Goal: Task Accomplishment & Management: Use online tool/utility

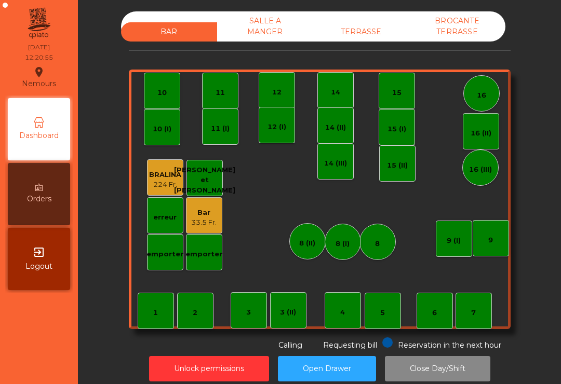
click at [374, 24] on div "TERRASSE" at bounding box center [361, 31] width 96 height 19
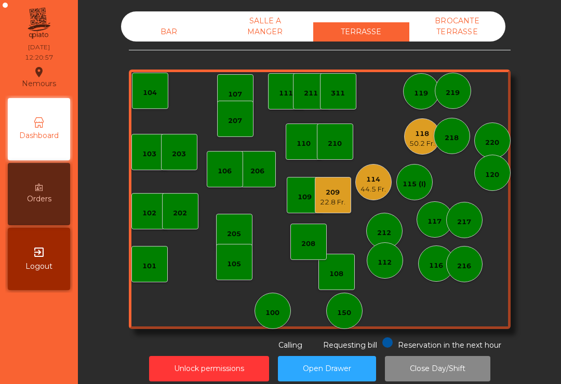
click at [422, 140] on div "50.2 Fr." at bounding box center [421, 144] width 25 height 10
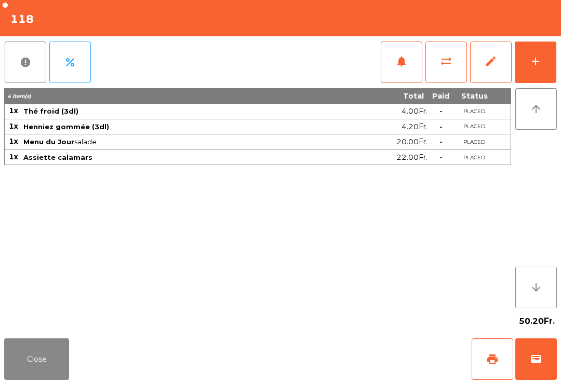
click at [21, 345] on button "Close" at bounding box center [36, 360] width 65 height 42
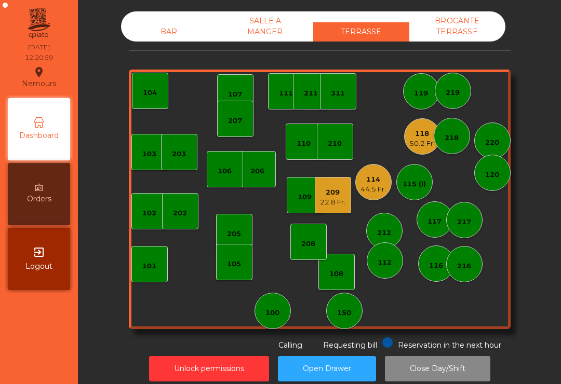
click at [336, 196] on div "209" at bounding box center [332, 192] width 25 height 10
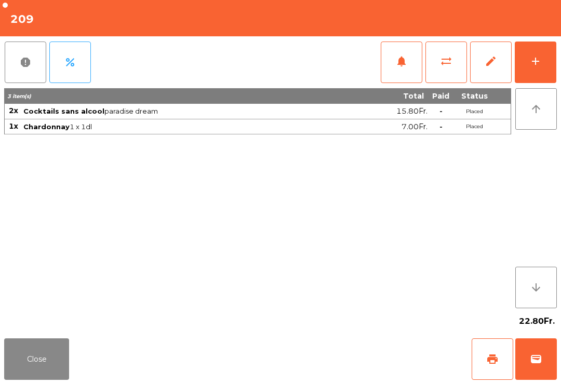
click at [485, 362] on button "print" at bounding box center [492, 360] width 42 height 42
click at [28, 380] on button "Close" at bounding box center [36, 360] width 65 height 42
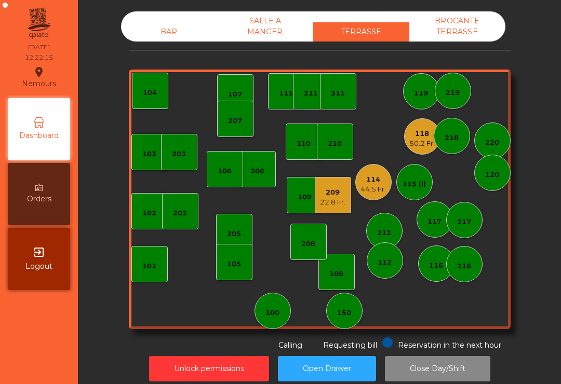
click at [342, 198] on div "22.8 Fr." at bounding box center [332, 202] width 25 height 10
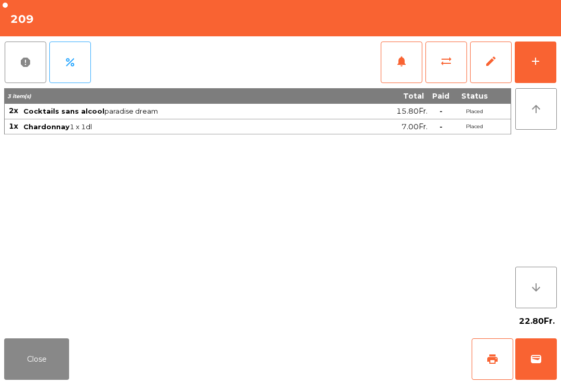
click at [535, 365] on span "wallet" at bounding box center [536, 359] width 12 height 12
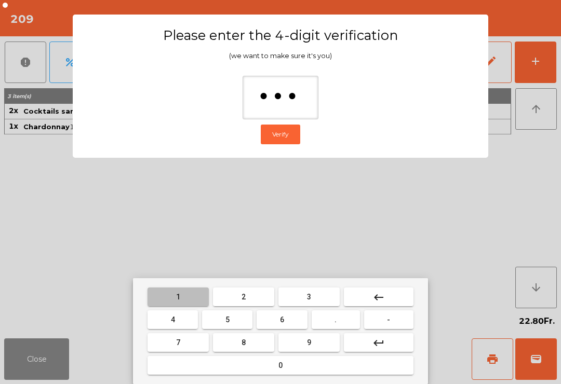
type input "****"
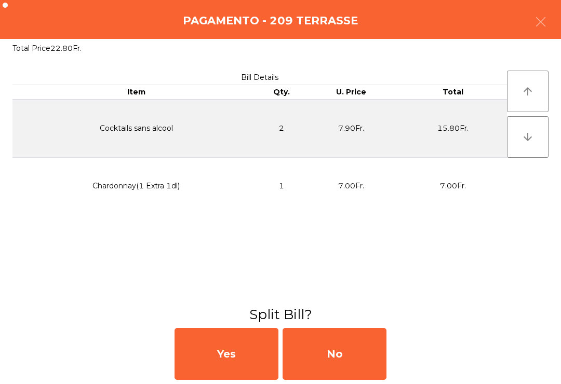
click at [331, 354] on div "No" at bounding box center [334, 354] width 104 height 52
click at [331, 354] on div "MB" at bounding box center [334, 354] width 104 height 52
click at [340, 362] on div "No" at bounding box center [334, 354] width 104 height 52
click at [331, 357] on div "No" at bounding box center [334, 354] width 104 height 52
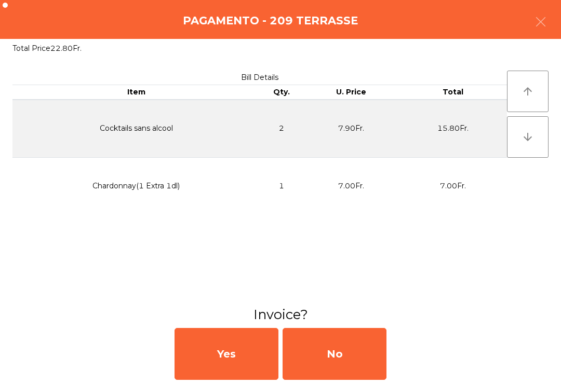
click at [330, 356] on div "No" at bounding box center [334, 354] width 104 height 52
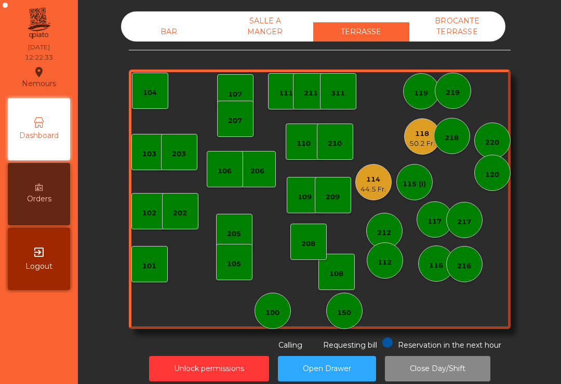
click at [225, 232] on div "205" at bounding box center [234, 232] width 36 height 36
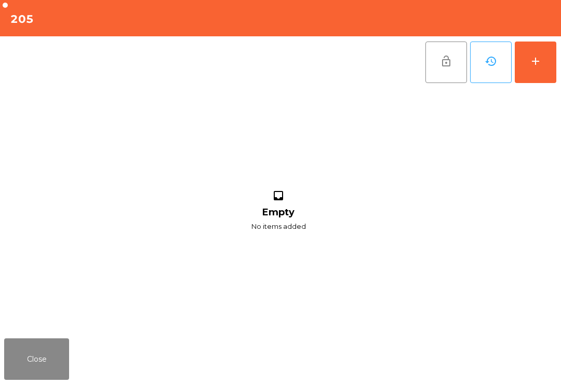
click at [536, 81] on button "add" at bounding box center [536, 63] width 42 height 42
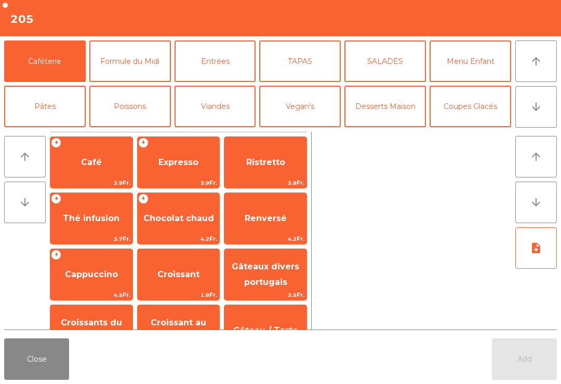
click at [539, 99] on button "arrow_downward" at bounding box center [536, 107] width 42 height 42
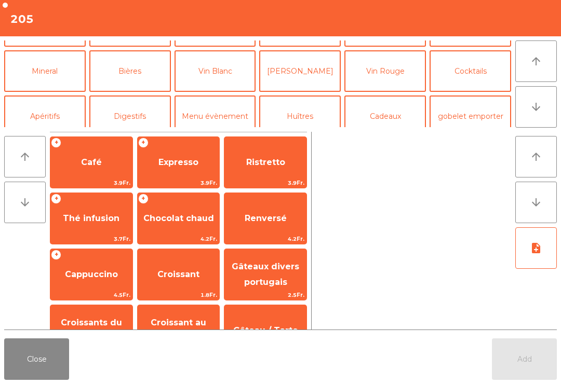
scroll to position [80, 0]
click at [470, 72] on button "Cocktails" at bounding box center [470, 71] width 82 height 42
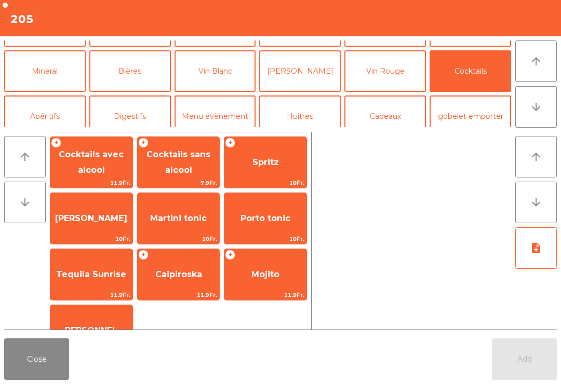
click at [274, 154] on span "Spritz" at bounding box center [265, 163] width 82 height 28
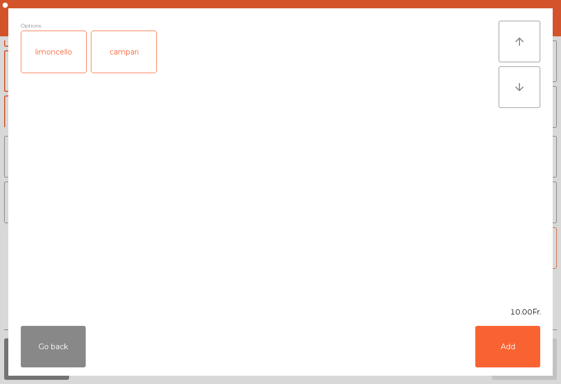
click at [527, 349] on button "Add" at bounding box center [507, 347] width 65 height 42
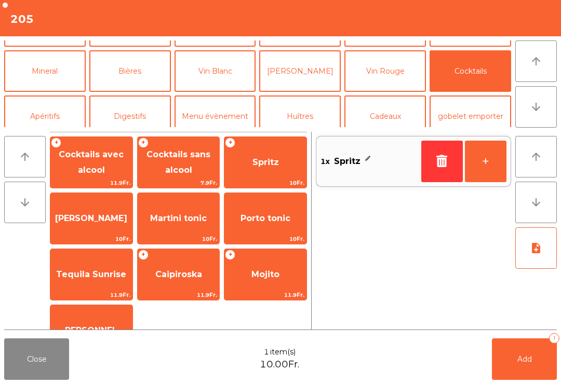
click at [490, 153] on button "+" at bounding box center [486, 162] width 42 height 42
click at [508, 375] on button "Add 2" at bounding box center [524, 360] width 65 height 42
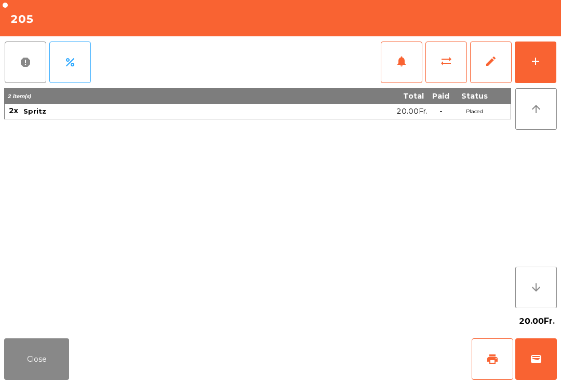
click at [43, 366] on button "Close" at bounding box center [36, 360] width 65 height 42
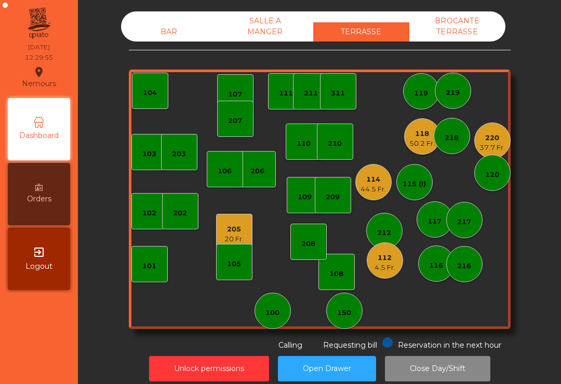
click at [390, 261] on div "112" at bounding box center [384, 258] width 21 height 10
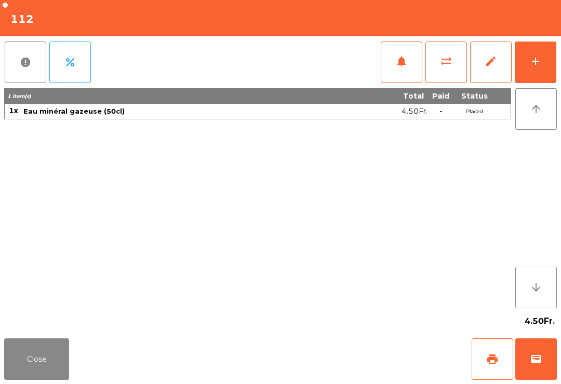
click at [541, 58] on div "add" at bounding box center [535, 61] width 12 height 12
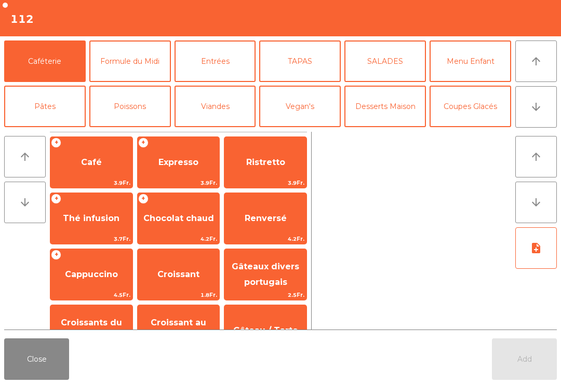
click at [139, 60] on button "Formule du Midi" at bounding box center [130, 62] width 82 height 42
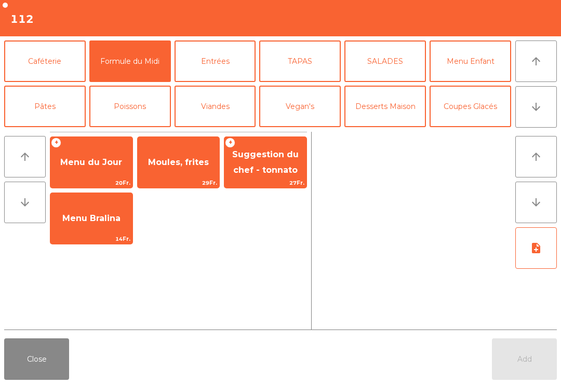
click at [109, 154] on span "Menu du Jour" at bounding box center [91, 163] width 82 height 28
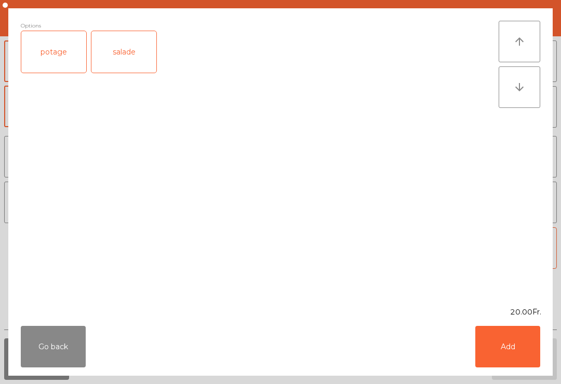
click at [512, 344] on button "Add" at bounding box center [507, 347] width 65 height 42
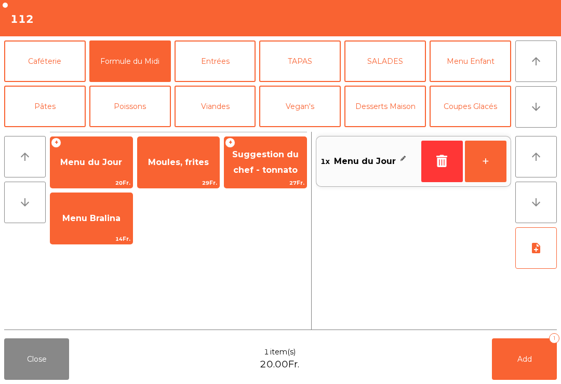
click at [504, 164] on button "+" at bounding box center [486, 162] width 42 height 42
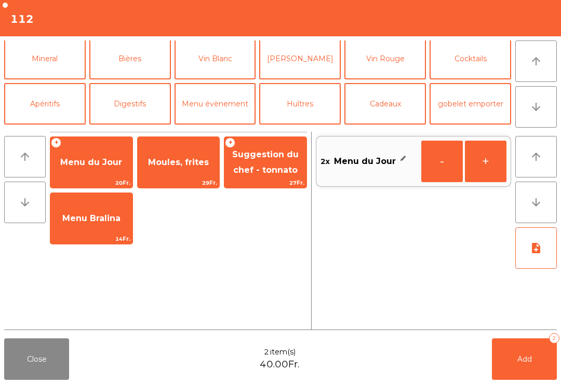
scroll to position [88, 0]
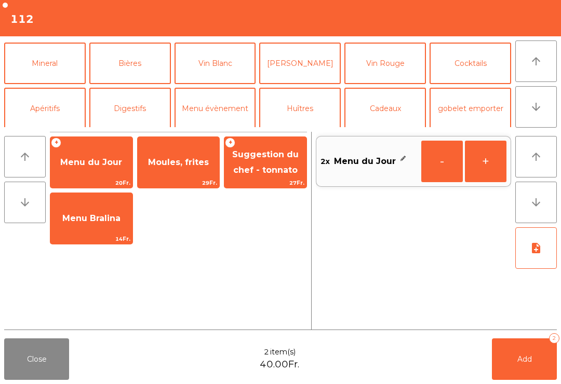
click at [215, 65] on button "Vin Blanc" at bounding box center [215, 64] width 82 height 42
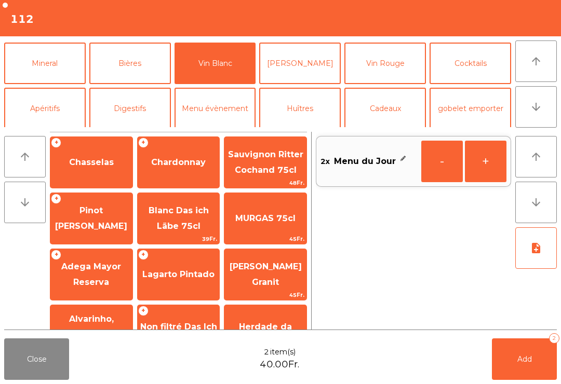
click at [106, 171] on span "Chasselas" at bounding box center [91, 163] width 82 height 28
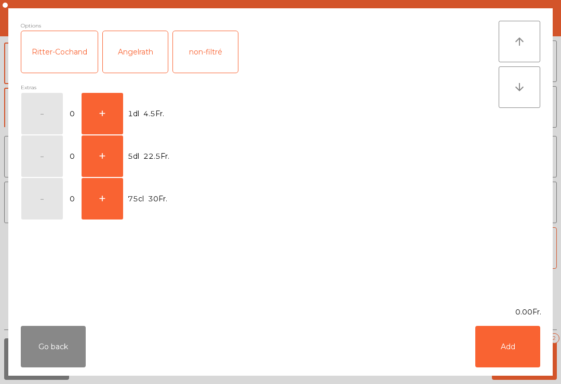
click at [100, 114] on button "+" at bounding box center [103, 114] width 42 height 42
click at [98, 113] on button "+" at bounding box center [103, 114] width 42 height 42
click at [516, 349] on button "Add" at bounding box center [507, 347] width 65 height 42
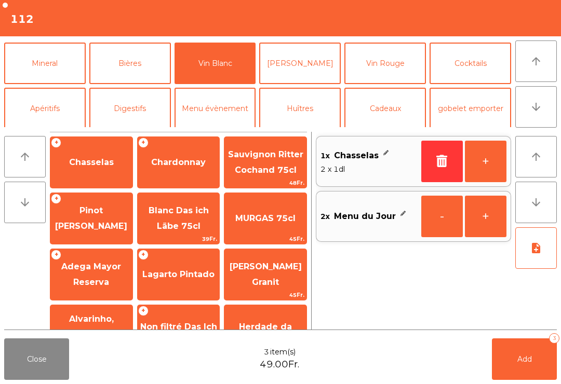
click at [525, 366] on button "Add 3" at bounding box center [524, 360] width 65 height 42
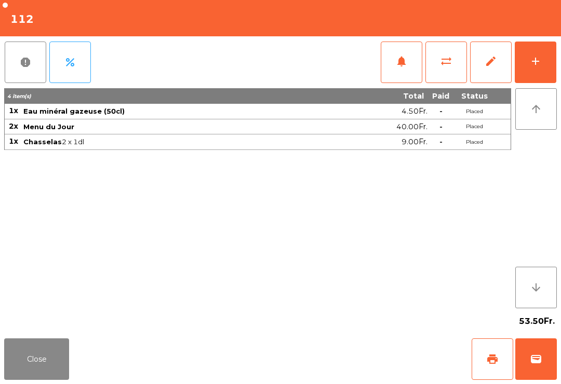
click at [45, 368] on button "Close" at bounding box center [36, 360] width 65 height 42
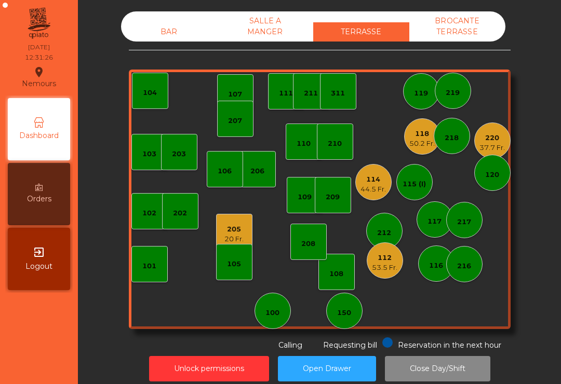
click at [368, 194] on div "114 44.5 Fr." at bounding box center [373, 182] width 36 height 36
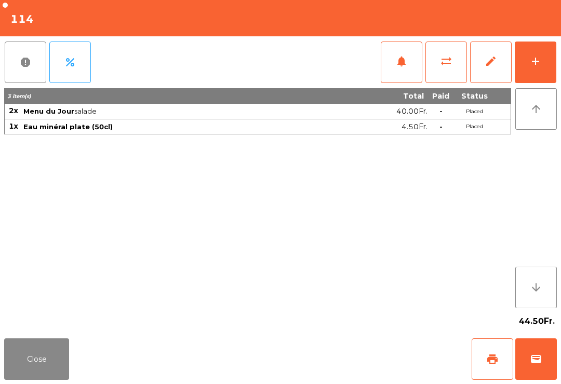
click at [402, 63] on span "notifications" at bounding box center [401, 61] width 12 height 12
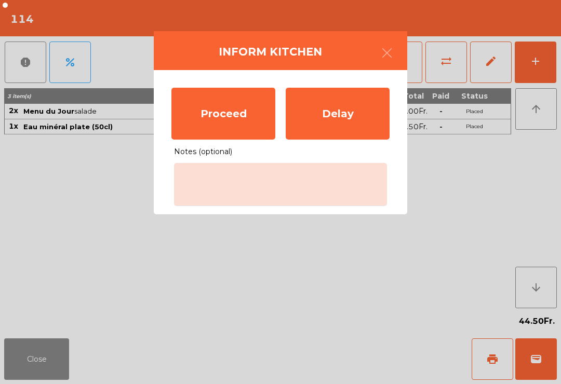
click at [228, 127] on div "Proceed" at bounding box center [223, 114] width 104 height 52
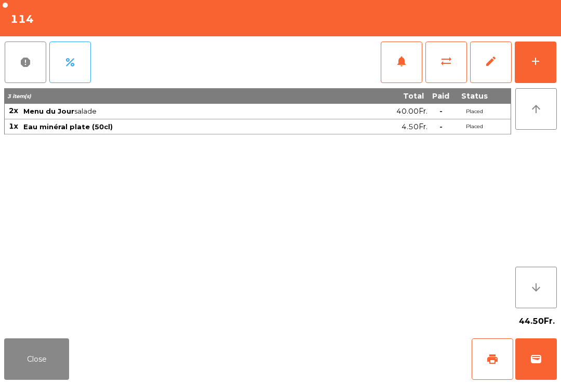
click at [64, 350] on button "Close" at bounding box center [36, 360] width 65 height 42
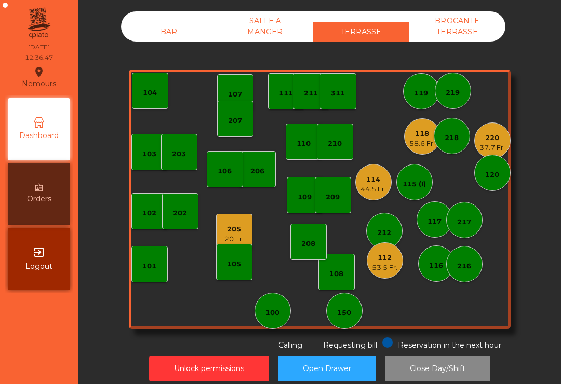
click at [493, 140] on div "220" at bounding box center [491, 138] width 25 height 10
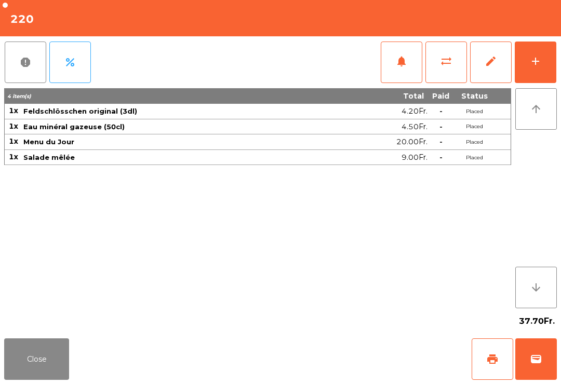
click at [404, 66] on span "notifications" at bounding box center [401, 61] width 12 height 12
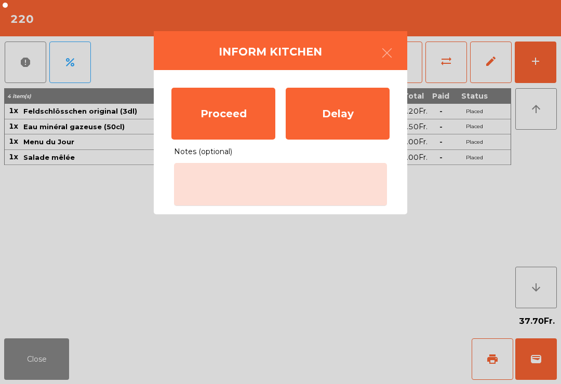
click at [222, 109] on div "Proceed" at bounding box center [223, 114] width 104 height 52
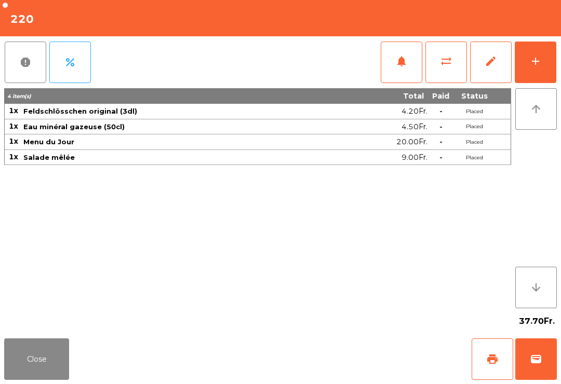
click at [41, 349] on button "Close" at bounding box center [36, 360] width 65 height 42
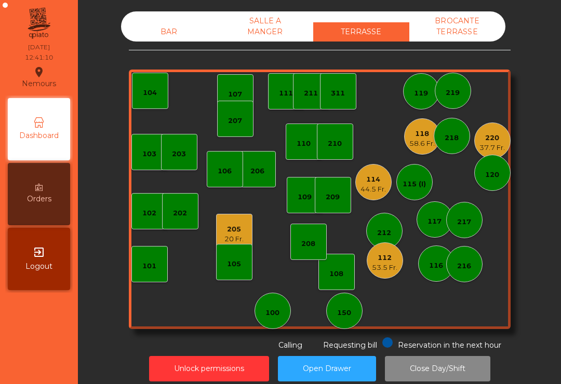
click at [384, 259] on div "112" at bounding box center [384, 258] width 25 height 10
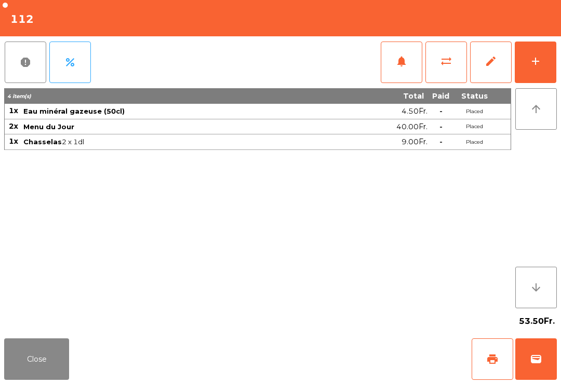
click at [399, 57] on span "notifications" at bounding box center [401, 61] width 12 height 12
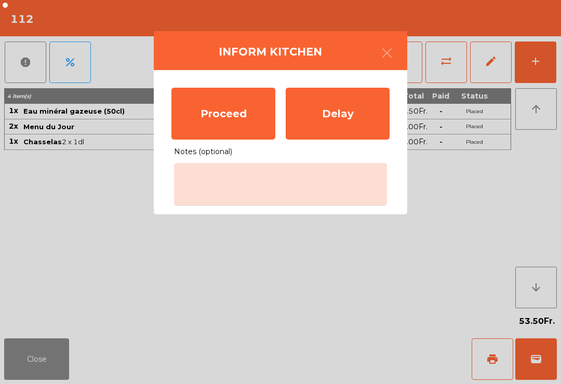
click at [222, 115] on div "Proceed" at bounding box center [223, 114] width 104 height 52
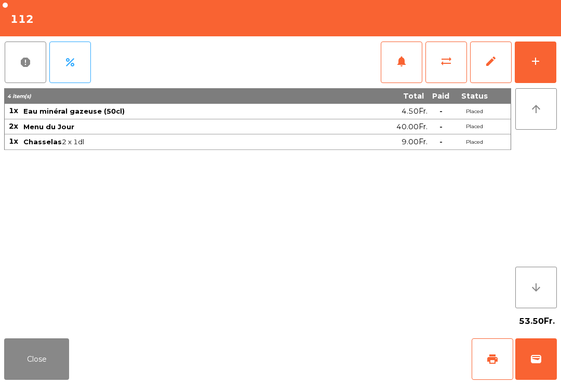
click at [49, 354] on button "Close" at bounding box center [36, 360] width 65 height 42
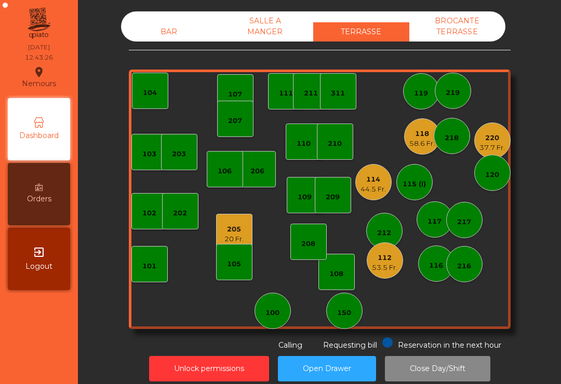
click at [226, 223] on div "205 20 Fr." at bounding box center [233, 232] width 19 height 24
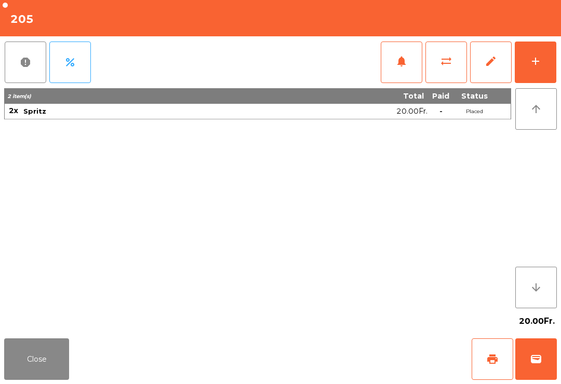
click at [480, 357] on button "print" at bounding box center [492, 360] width 42 height 42
click at [29, 371] on button "Close" at bounding box center [36, 360] width 65 height 42
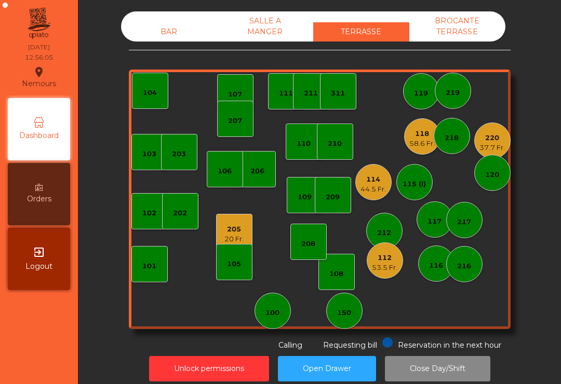
click at [225, 254] on div "105" at bounding box center [234, 262] width 36 height 36
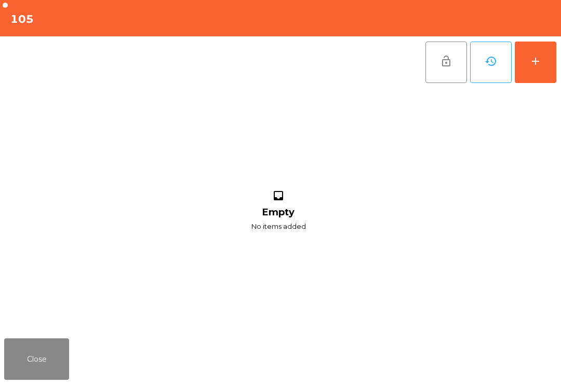
click at [59, 373] on button "Close" at bounding box center [36, 360] width 65 height 42
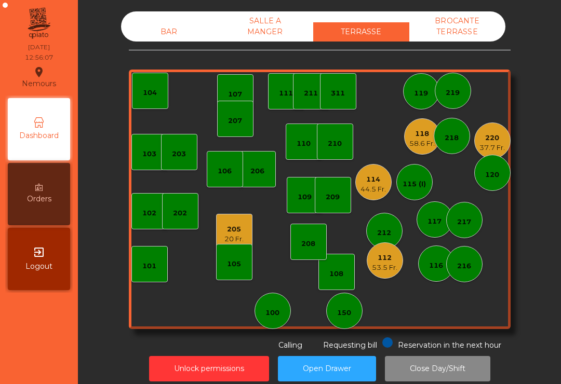
click at [233, 223] on div "205 20 Fr." at bounding box center [233, 232] width 19 height 24
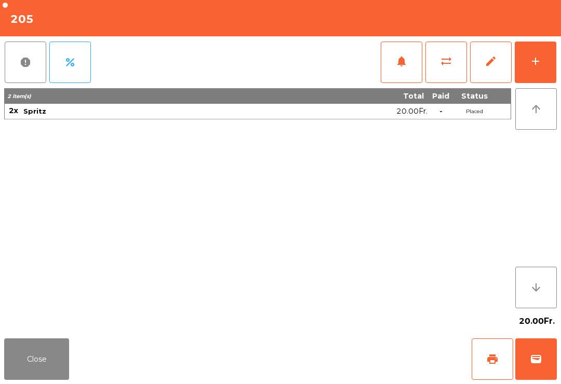
click at [528, 365] on button "wallet" at bounding box center [536, 360] width 42 height 42
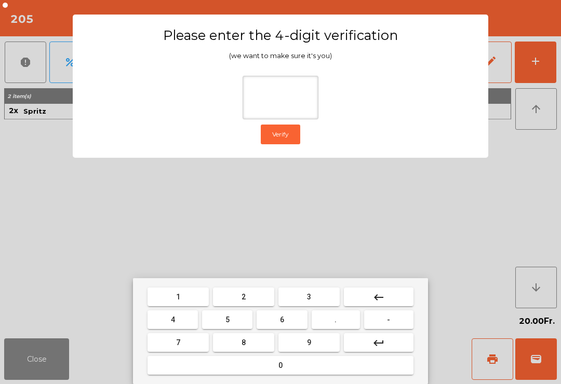
type input "*"
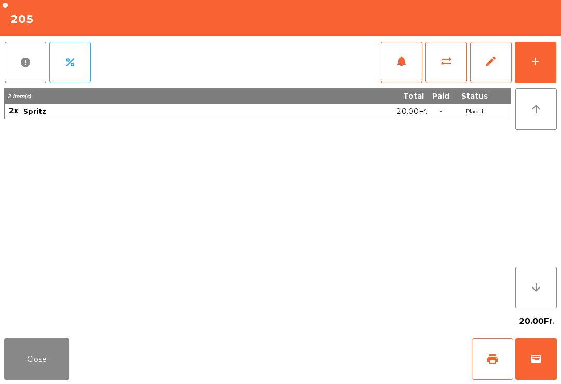
click at [383, 366] on div "Close print wallet" at bounding box center [280, 359] width 561 height 50
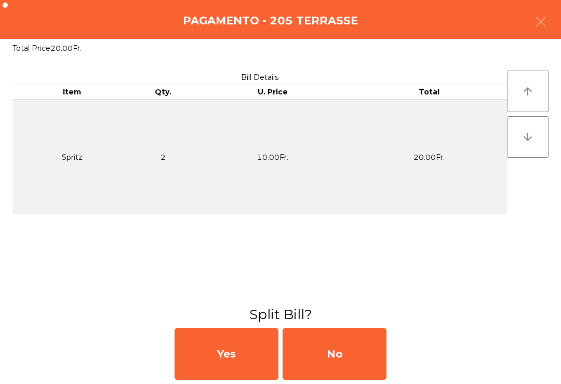
click at [346, 357] on div "No" at bounding box center [334, 354] width 104 height 52
click at [352, 356] on div "No" at bounding box center [334, 354] width 104 height 52
click at [352, 355] on div "No" at bounding box center [334, 354] width 104 height 52
click at [368, 339] on div "No" at bounding box center [334, 354] width 104 height 52
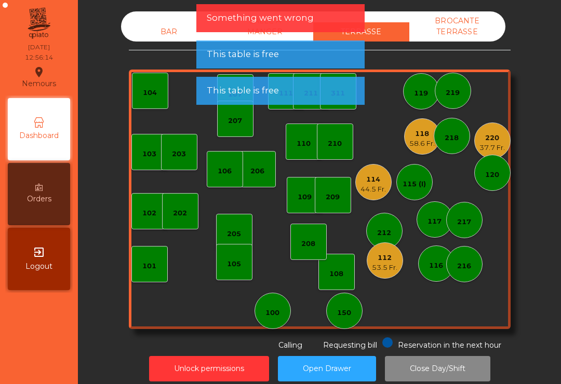
click at [415, 134] on div "118" at bounding box center [421, 134] width 25 height 10
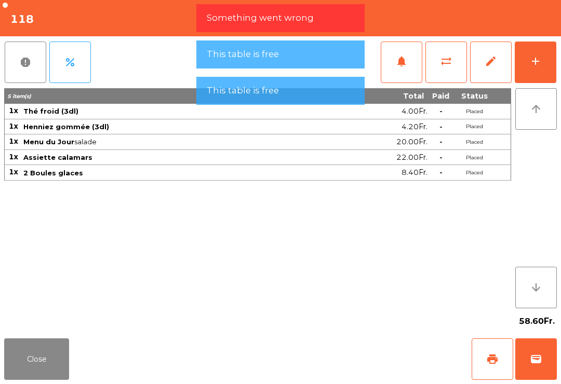
click at [542, 66] on button "add" at bounding box center [536, 63] width 42 height 42
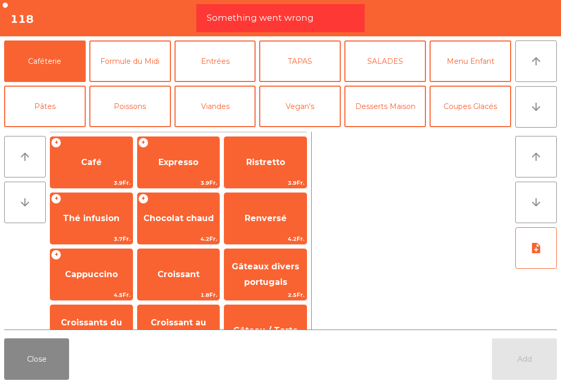
click at [186, 161] on span "Expresso" at bounding box center [178, 162] width 40 height 10
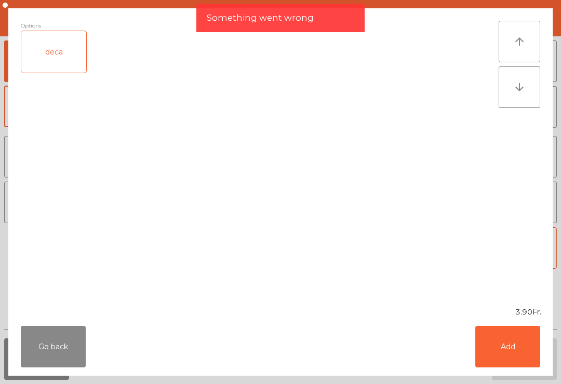
click at [493, 338] on button "Add" at bounding box center [507, 347] width 65 height 42
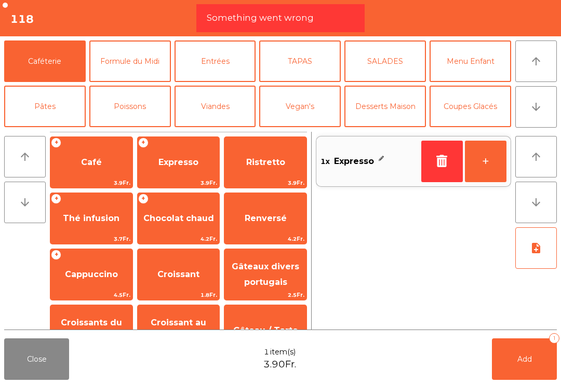
click at [528, 346] on button "Add 1" at bounding box center [524, 360] width 65 height 42
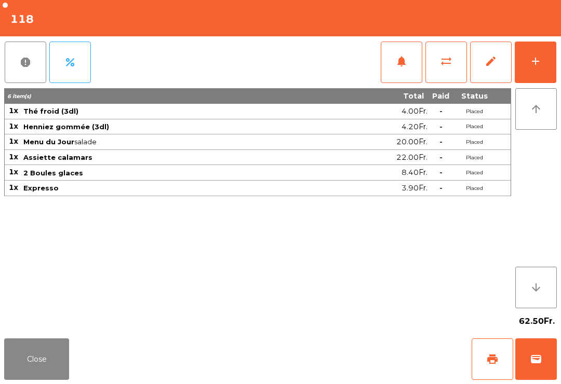
click at [33, 363] on button "Close" at bounding box center [36, 360] width 65 height 42
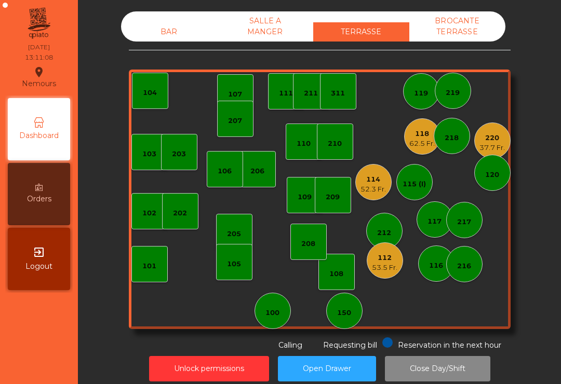
click at [376, 267] on div "53.5 Fr." at bounding box center [384, 268] width 25 height 10
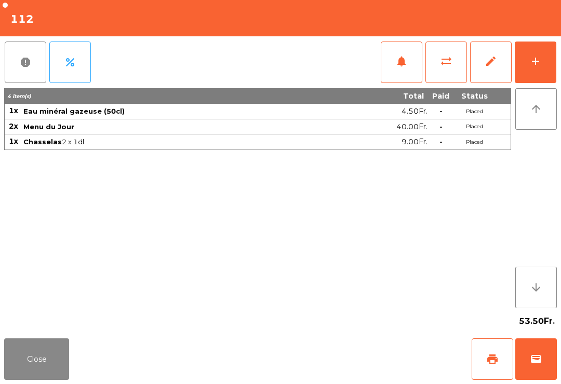
click at [487, 365] on span "print" at bounding box center [492, 359] width 12 height 12
click at [26, 380] on button "Close" at bounding box center [36, 360] width 65 height 42
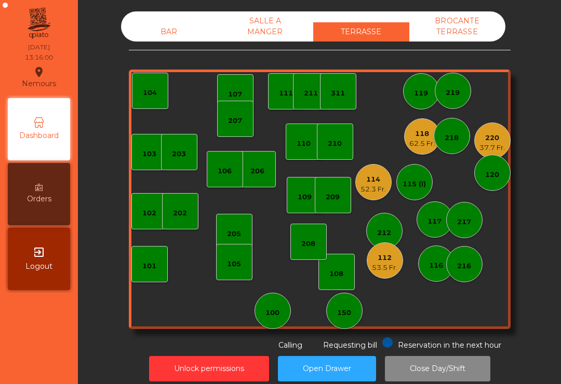
click at [508, 144] on div "220 37.7 Fr." at bounding box center [492, 141] width 36 height 36
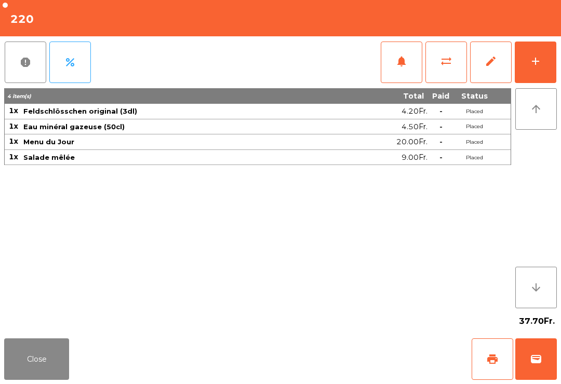
click at [528, 64] on button "add" at bounding box center [536, 63] width 42 height 42
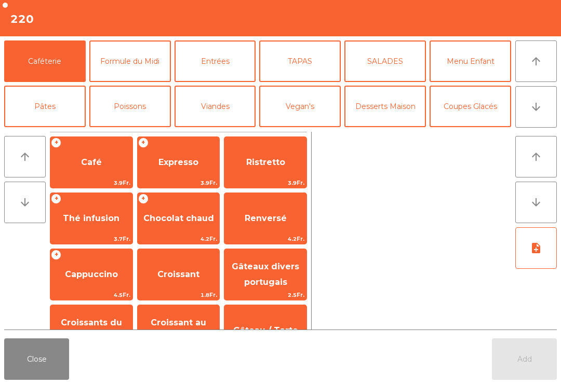
click at [106, 154] on span "Café" at bounding box center [91, 163] width 82 height 28
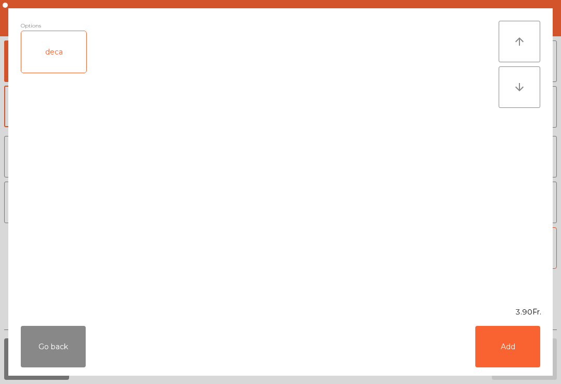
click at [522, 346] on button "Add" at bounding box center [507, 347] width 65 height 42
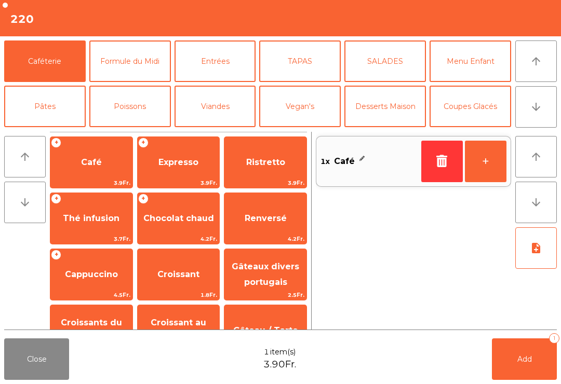
click at [462, 112] on button "Coupes Glacés" at bounding box center [470, 107] width 82 height 42
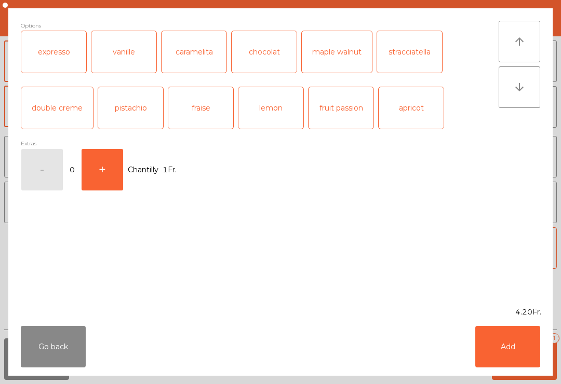
click at [262, 51] on div "chocolat" at bounding box center [264, 52] width 65 height 42
click at [94, 182] on button "+" at bounding box center [103, 170] width 42 height 42
click at [500, 348] on button "Add" at bounding box center [507, 347] width 65 height 42
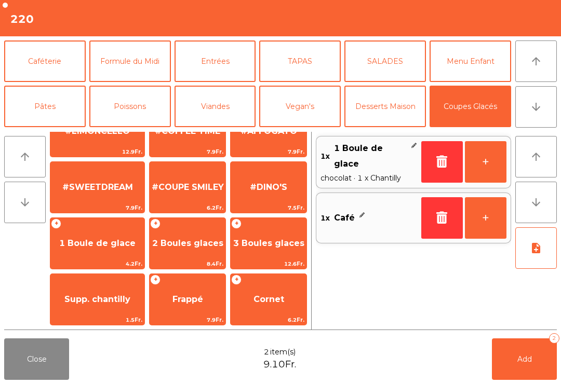
click at [99, 303] on span "Supp. chantilly" at bounding box center [97, 299] width 66 height 10
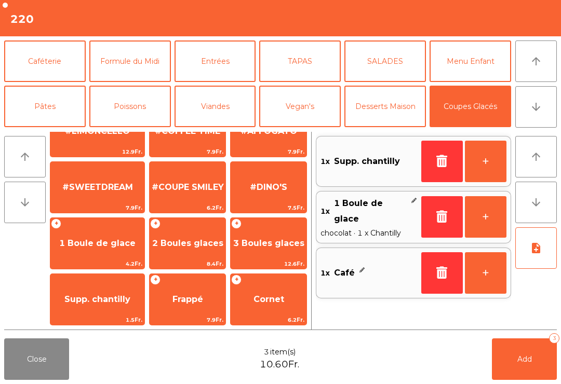
click at [443, 156] on icon "button" at bounding box center [442, 161] width 16 height 12
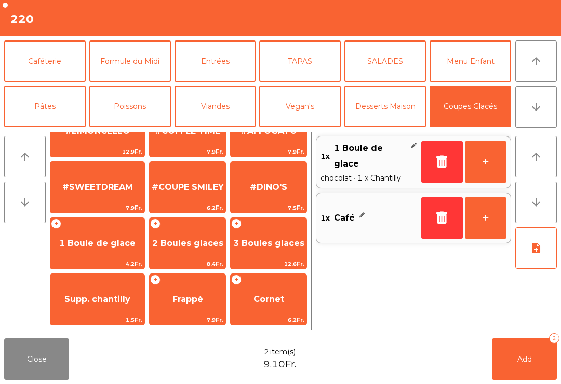
click at [77, 261] on span "4.2Fr." at bounding box center [97, 264] width 94 height 10
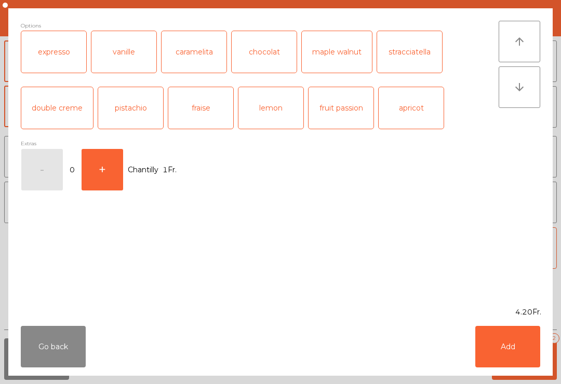
click at [196, 55] on div "caramelita" at bounding box center [193, 52] width 65 height 42
click at [92, 172] on button "+" at bounding box center [103, 170] width 42 height 42
click at [516, 349] on button "Add" at bounding box center [507, 347] width 65 height 42
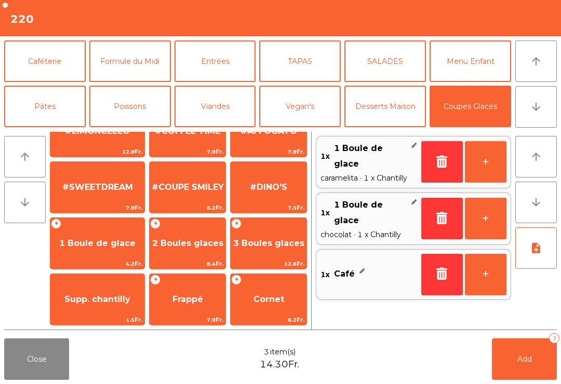
click at [526, 357] on span "Add" at bounding box center [524, 359] width 15 height 9
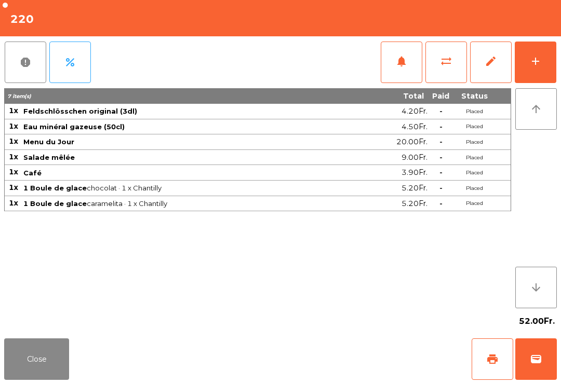
click at [52, 357] on button "Close" at bounding box center [36, 360] width 65 height 42
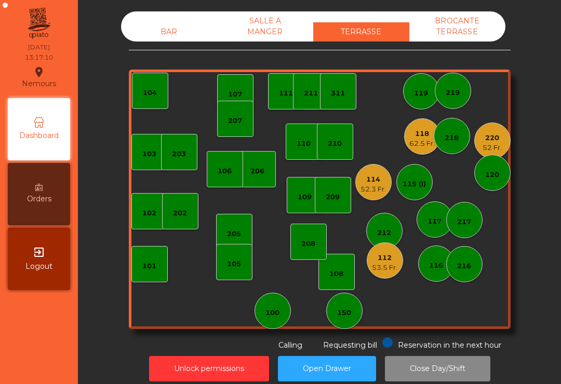
click at [228, 120] on div "207" at bounding box center [235, 121] width 14 height 10
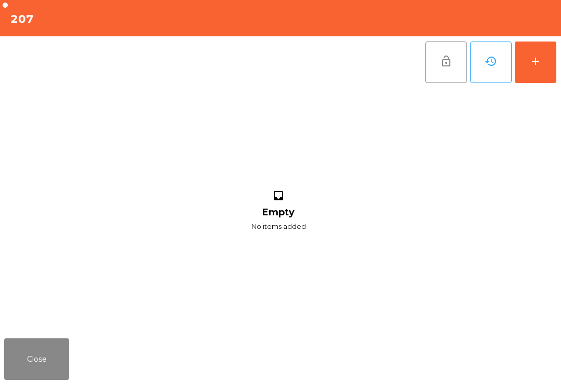
click at [537, 61] on div "add" at bounding box center [535, 61] width 12 height 12
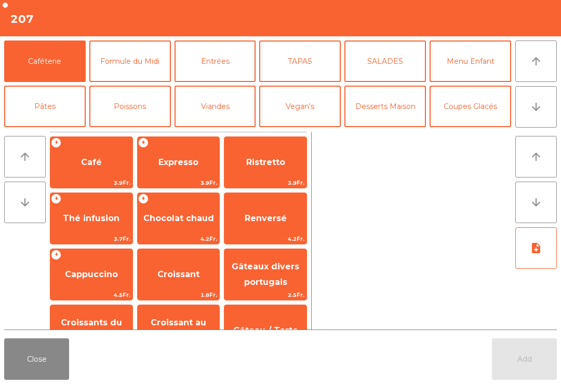
scroll to position [70, 0]
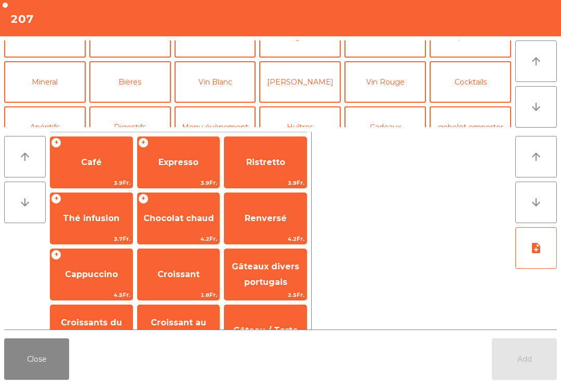
click at [148, 83] on button "Bières" at bounding box center [130, 82] width 82 height 42
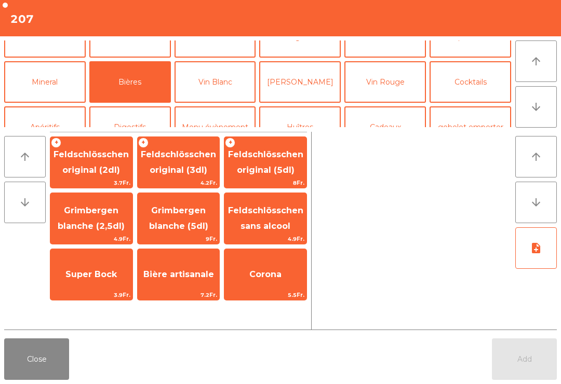
click at [89, 244] on div "[PERSON_NAME] (2,5dl) 4.9Fr." at bounding box center [91, 219] width 83 height 52
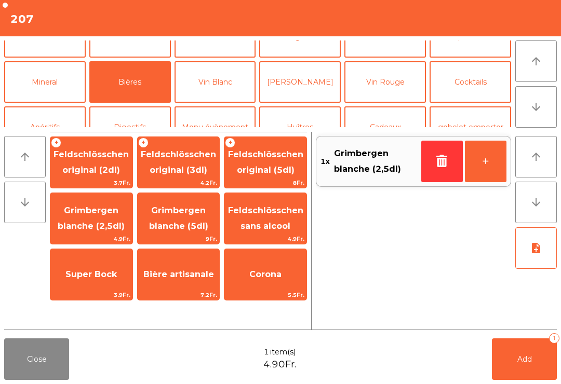
click at [473, 173] on button "+" at bounding box center [486, 162] width 42 height 42
click at [521, 371] on button "Add 2" at bounding box center [524, 360] width 65 height 42
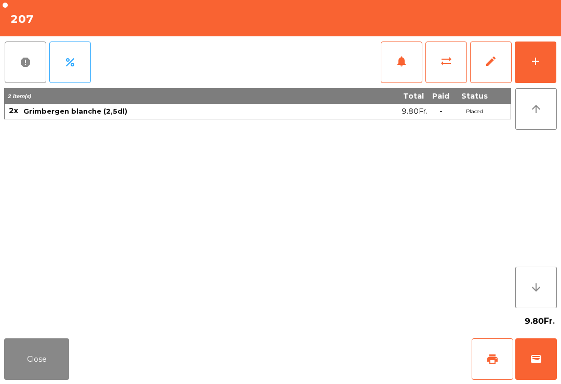
click at [539, 62] on div "add" at bounding box center [535, 61] width 12 height 12
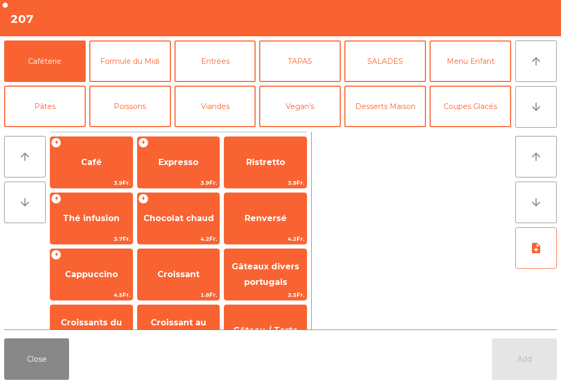
click at [149, 108] on button "Poissons" at bounding box center [130, 107] width 82 height 42
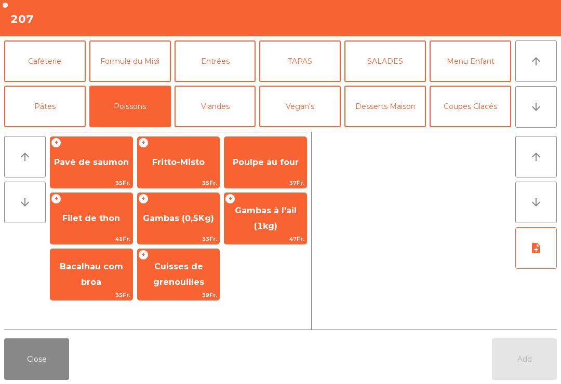
click at [184, 162] on span "Fritto-Misto" at bounding box center [178, 162] width 52 height 10
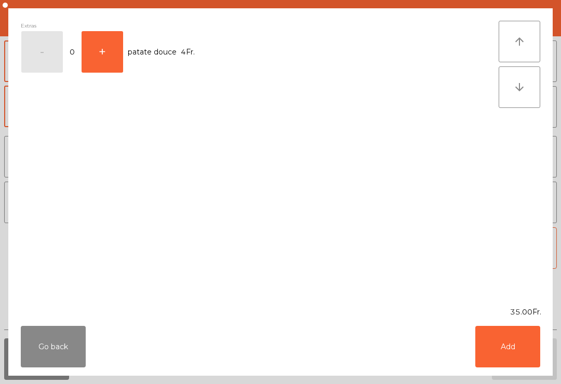
click at [519, 348] on button "Add" at bounding box center [507, 347] width 65 height 42
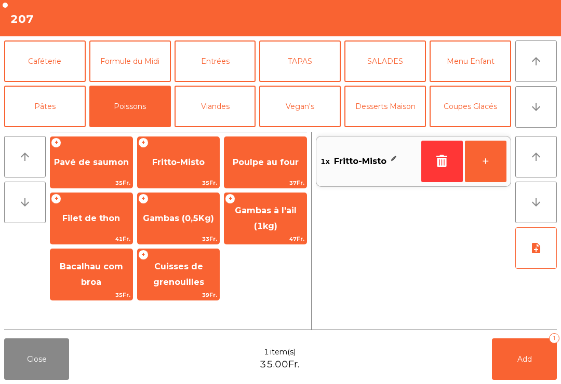
click at [282, 174] on span "Poulpe au four" at bounding box center [265, 163] width 82 height 28
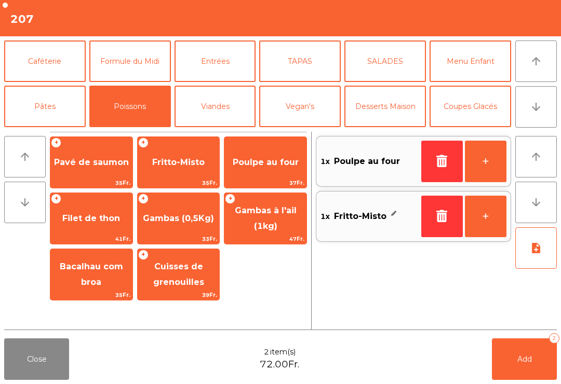
click at [535, 357] on button "Add 2" at bounding box center [524, 360] width 65 height 42
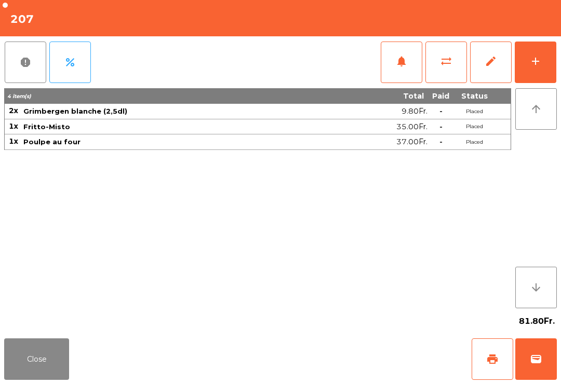
click at [61, 380] on button "Close" at bounding box center [36, 360] width 65 height 42
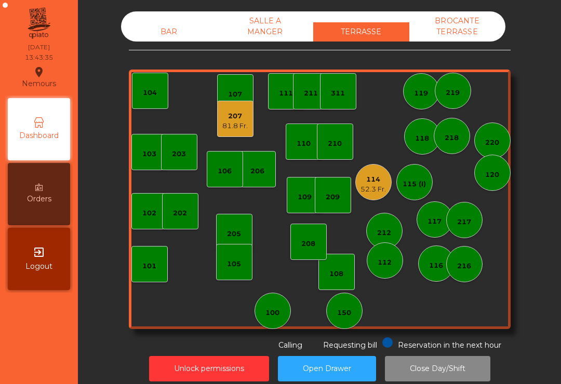
click at [184, 156] on div "203" at bounding box center [179, 154] width 14 height 10
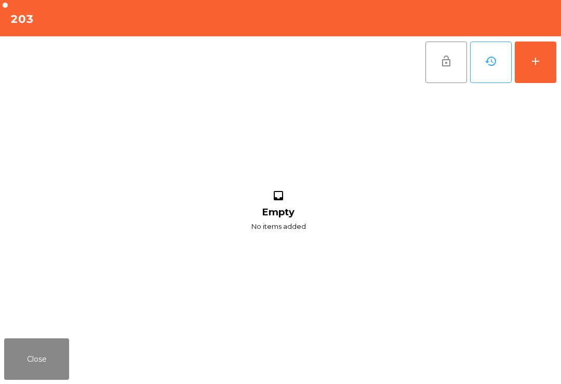
click at [549, 64] on button "add" at bounding box center [536, 63] width 42 height 42
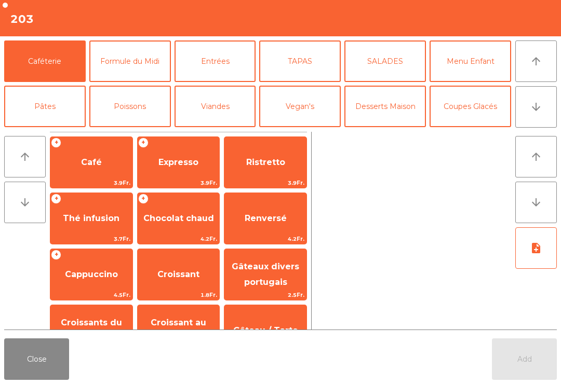
click at [131, 131] on button "Bières" at bounding box center [130, 152] width 82 height 42
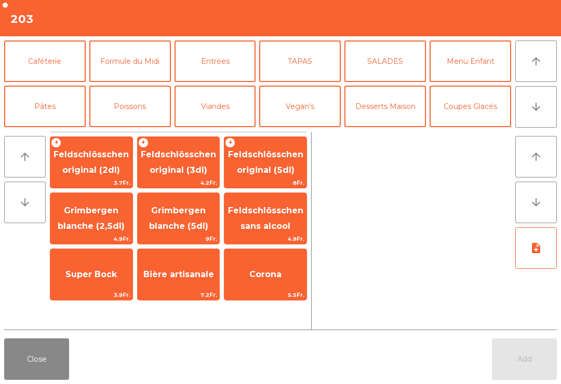
click at [190, 157] on span "Feldschlösschen original (3dl)" at bounding box center [178, 162] width 75 height 25
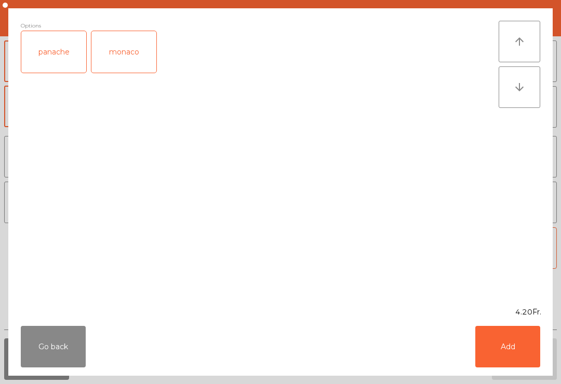
scroll to position [66, 0]
click at [67, 57] on div "panache" at bounding box center [53, 52] width 65 height 42
click at [500, 330] on button "Add" at bounding box center [507, 347] width 65 height 42
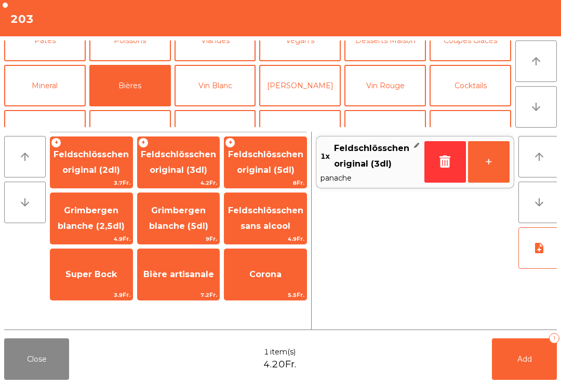
click at [66, 82] on button "Mineral" at bounding box center [45, 86] width 82 height 42
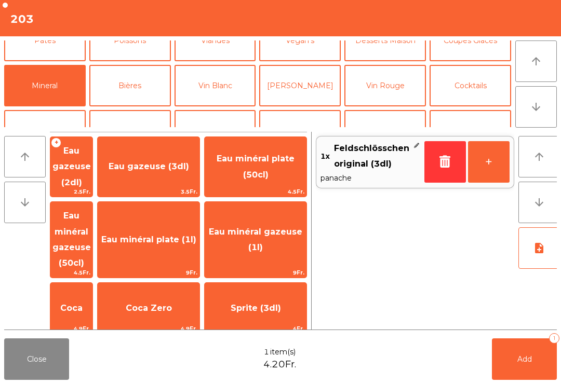
scroll to position [210, 0]
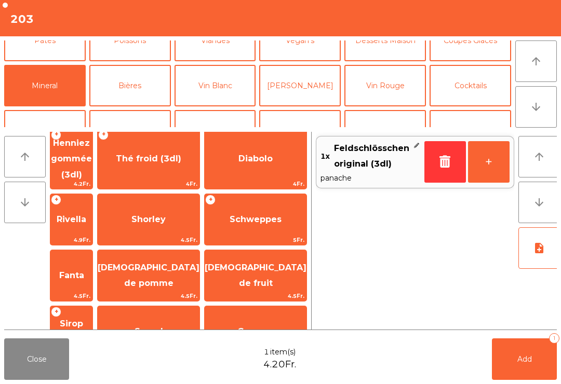
click at [92, 206] on span "Rivella" at bounding box center [71, 220] width 42 height 28
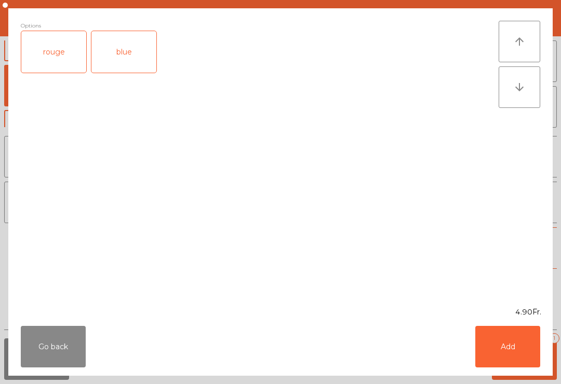
click at [71, 53] on div "rouge" at bounding box center [53, 52] width 65 height 42
click at [523, 342] on button "Add" at bounding box center [507, 347] width 65 height 42
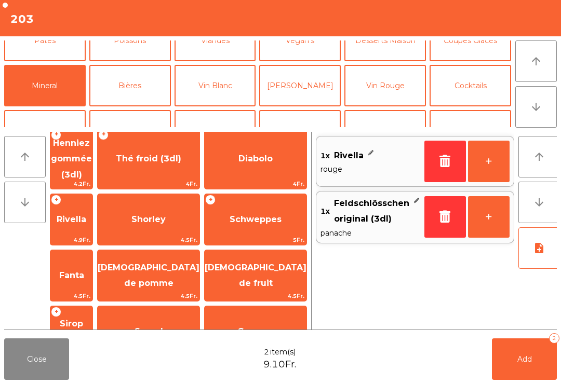
click at [525, 377] on button "Add 2" at bounding box center [524, 360] width 65 height 42
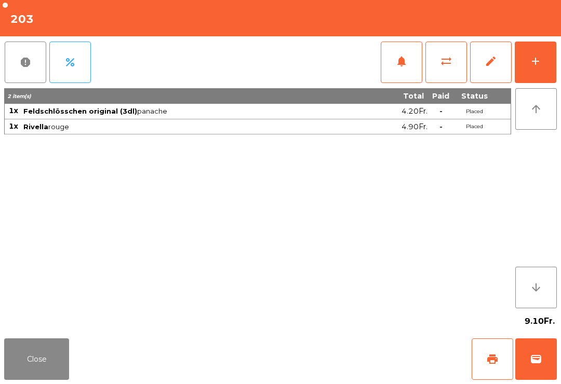
click at [484, 365] on button "print" at bounding box center [492, 360] width 42 height 42
click at [38, 350] on button "Close" at bounding box center [36, 360] width 65 height 42
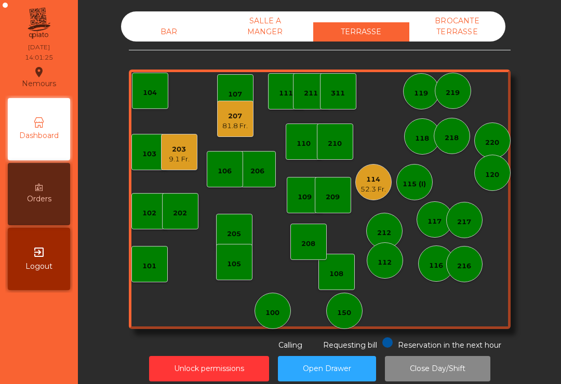
click at [375, 192] on div "52.3 Fr." at bounding box center [372, 189] width 25 height 10
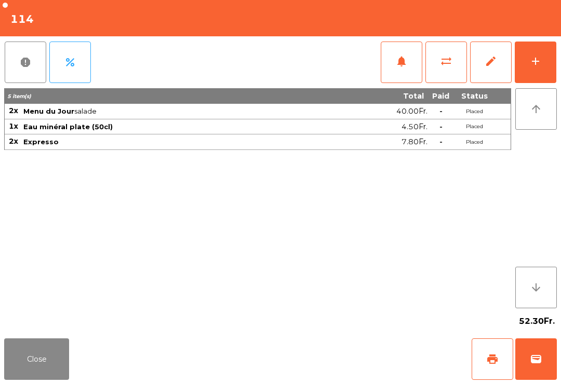
click at [502, 363] on button "print" at bounding box center [492, 360] width 42 height 42
click at [534, 377] on button "wallet" at bounding box center [536, 360] width 42 height 42
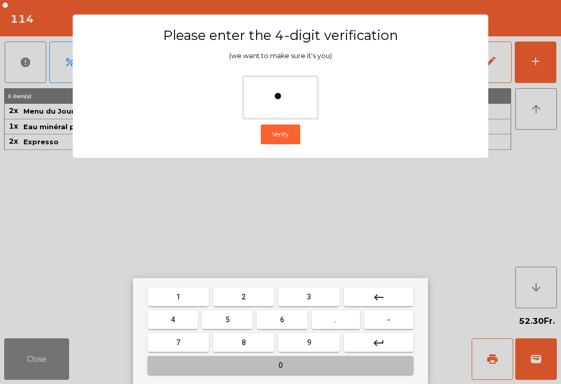
type input "**"
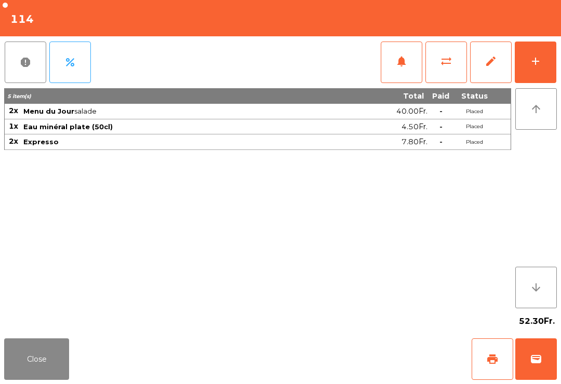
click at [376, 357] on div "Close print wallet" at bounding box center [280, 359] width 561 height 50
click at [357, 372] on div "Close print wallet" at bounding box center [280, 359] width 561 height 50
click at [350, 374] on div "Close print wallet" at bounding box center [280, 359] width 561 height 50
click at [334, 363] on div "Close print wallet" at bounding box center [280, 359] width 561 height 50
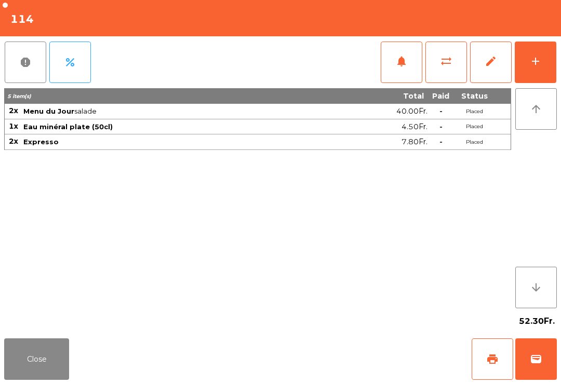
click at [334, 362] on div "Close print wallet" at bounding box center [280, 359] width 561 height 50
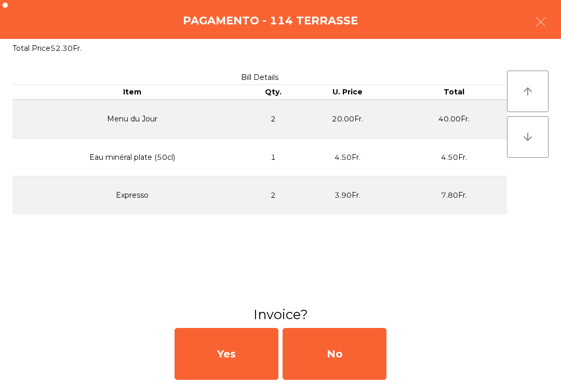
click at [326, 355] on div "No" at bounding box center [334, 354] width 104 height 52
click at [331, 355] on div "No" at bounding box center [334, 354] width 104 height 52
click at [354, 358] on div "No" at bounding box center [334, 354] width 104 height 52
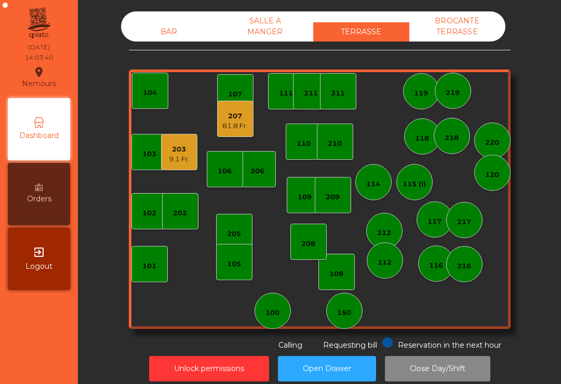
click at [180, 155] on div "9.1 Fr." at bounding box center [179, 159] width 21 height 10
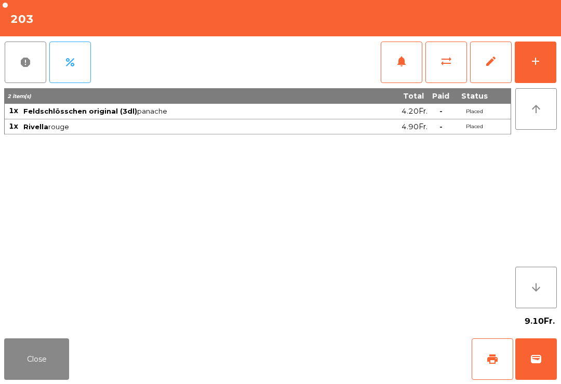
click at [555, 368] on button "wallet" at bounding box center [536, 360] width 42 height 42
click at [376, 373] on div "Close print wallet" at bounding box center [280, 359] width 561 height 50
click at [360, 349] on div "Close print wallet" at bounding box center [280, 359] width 561 height 50
click at [347, 344] on div "Close print wallet" at bounding box center [280, 359] width 561 height 50
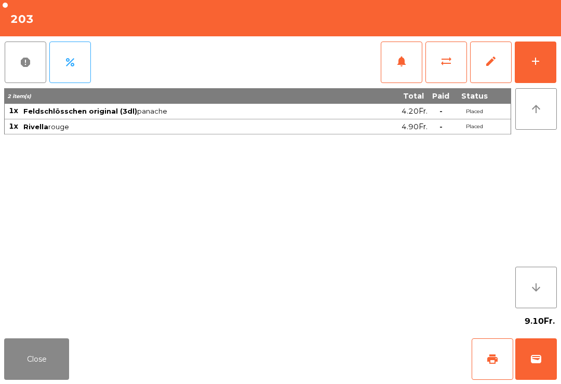
click at [347, 344] on div "Close print wallet" at bounding box center [280, 359] width 561 height 50
click at [348, 339] on div "Close print wallet" at bounding box center [280, 359] width 561 height 50
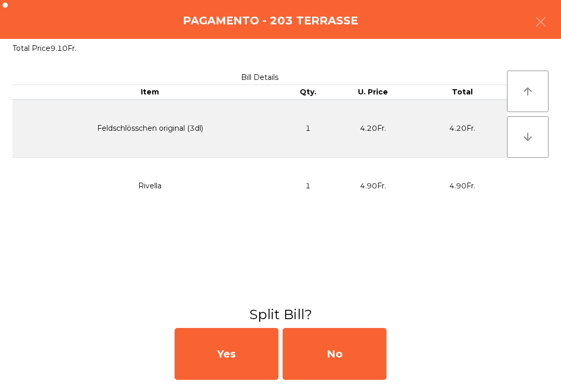
click at [349, 340] on div "No" at bounding box center [334, 354] width 104 height 52
click at [346, 346] on div "No" at bounding box center [334, 354] width 104 height 52
click at [365, 353] on div "No" at bounding box center [334, 354] width 104 height 52
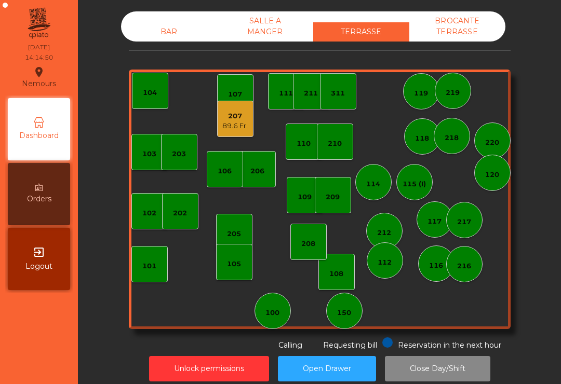
click at [228, 114] on div "207" at bounding box center [234, 116] width 25 height 10
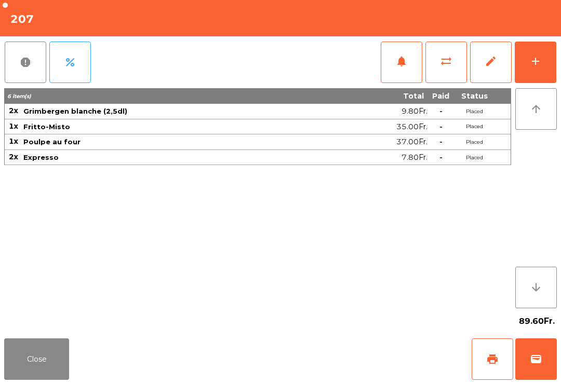
click at [481, 358] on button "print" at bounding box center [492, 360] width 42 height 42
